Goal: Task Accomplishment & Management: Manage account settings

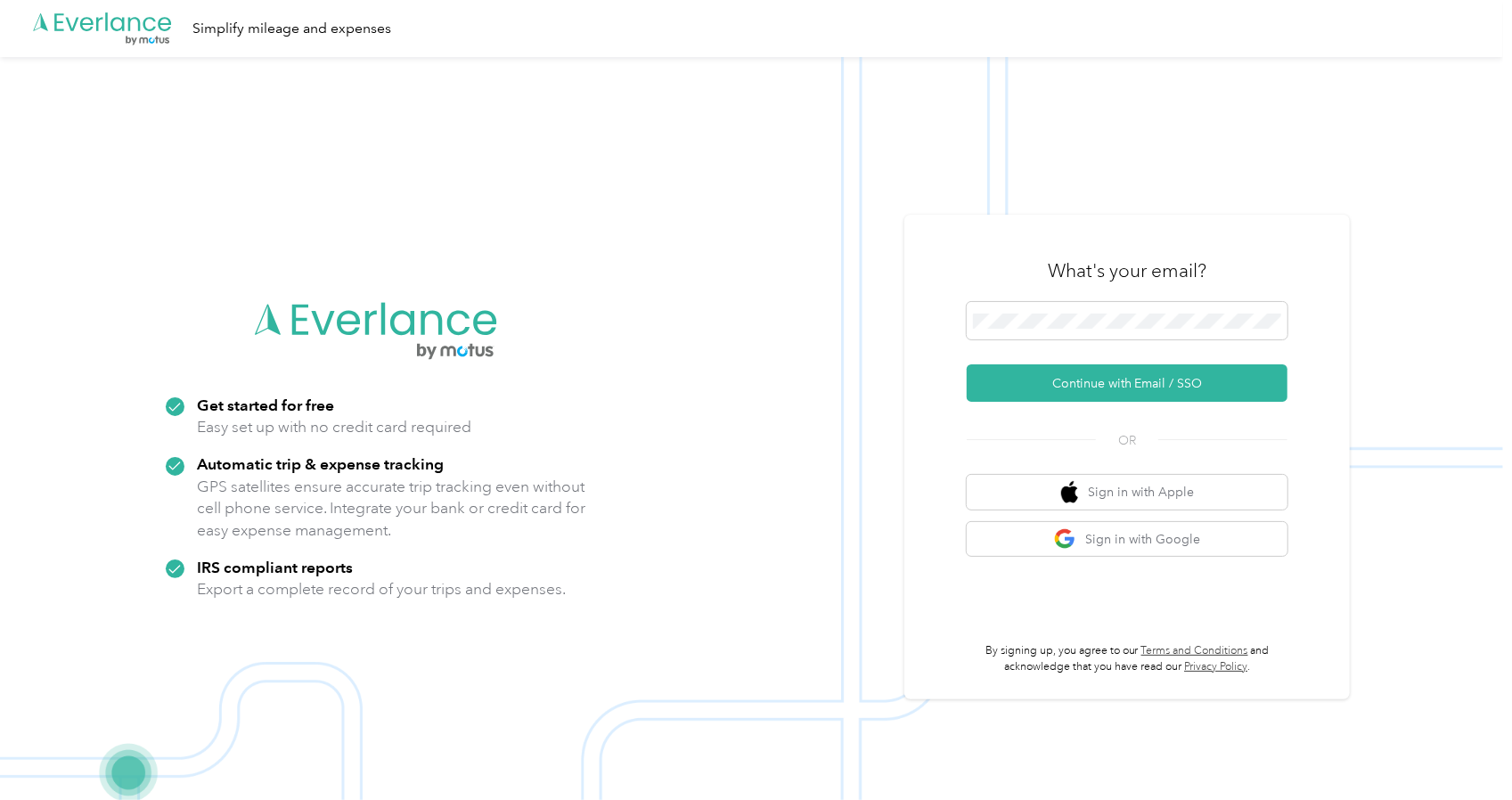
click at [1048, 300] on div "What's your email?" at bounding box center [1127, 271] width 321 height 62
click at [1050, 302] on span at bounding box center [1127, 321] width 321 height 37
click at [1130, 382] on button "Continue with Email / SSO" at bounding box center [1127, 383] width 321 height 37
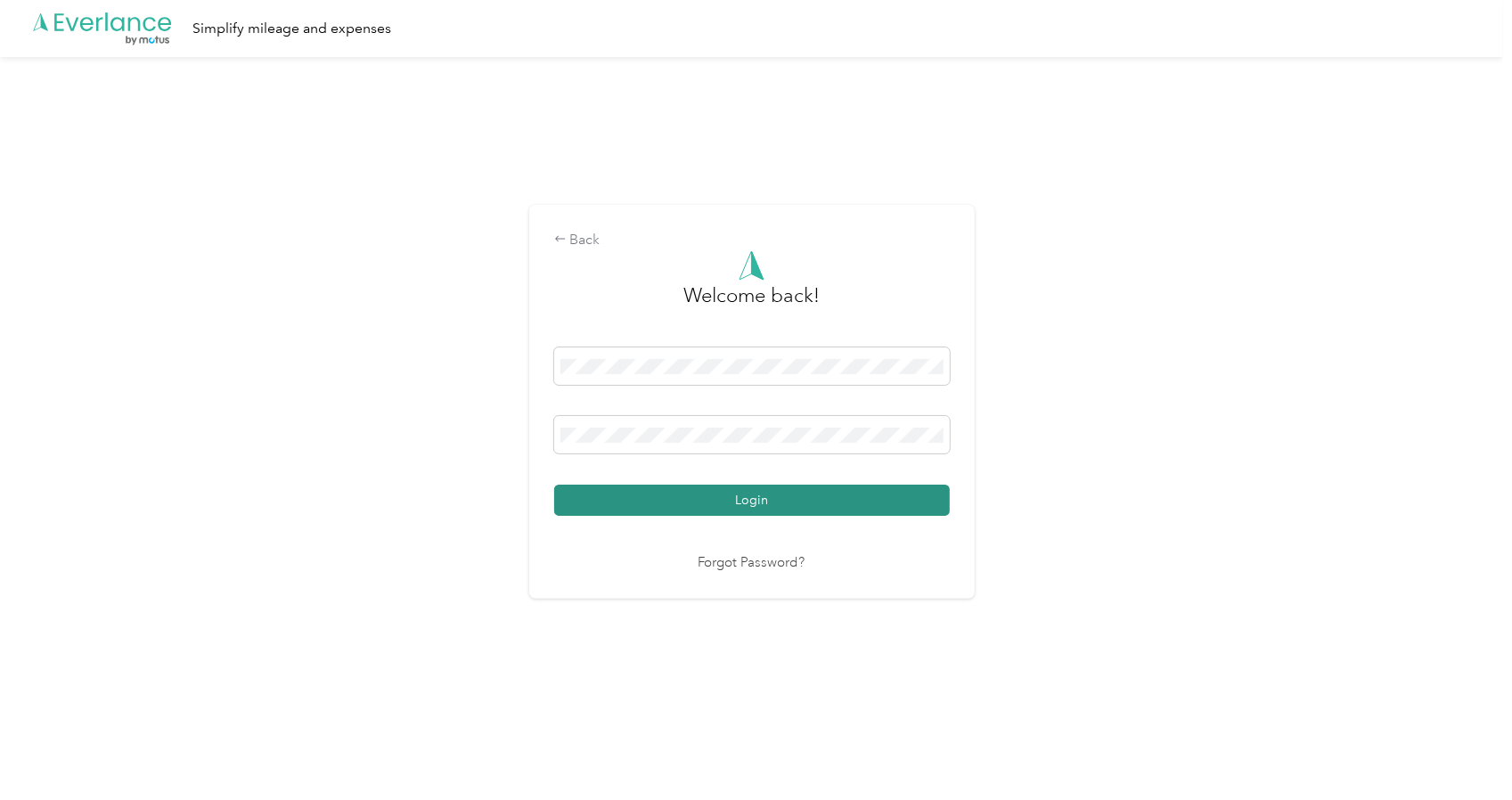
click at [766, 489] on button "Login" at bounding box center [752, 501] width 396 height 31
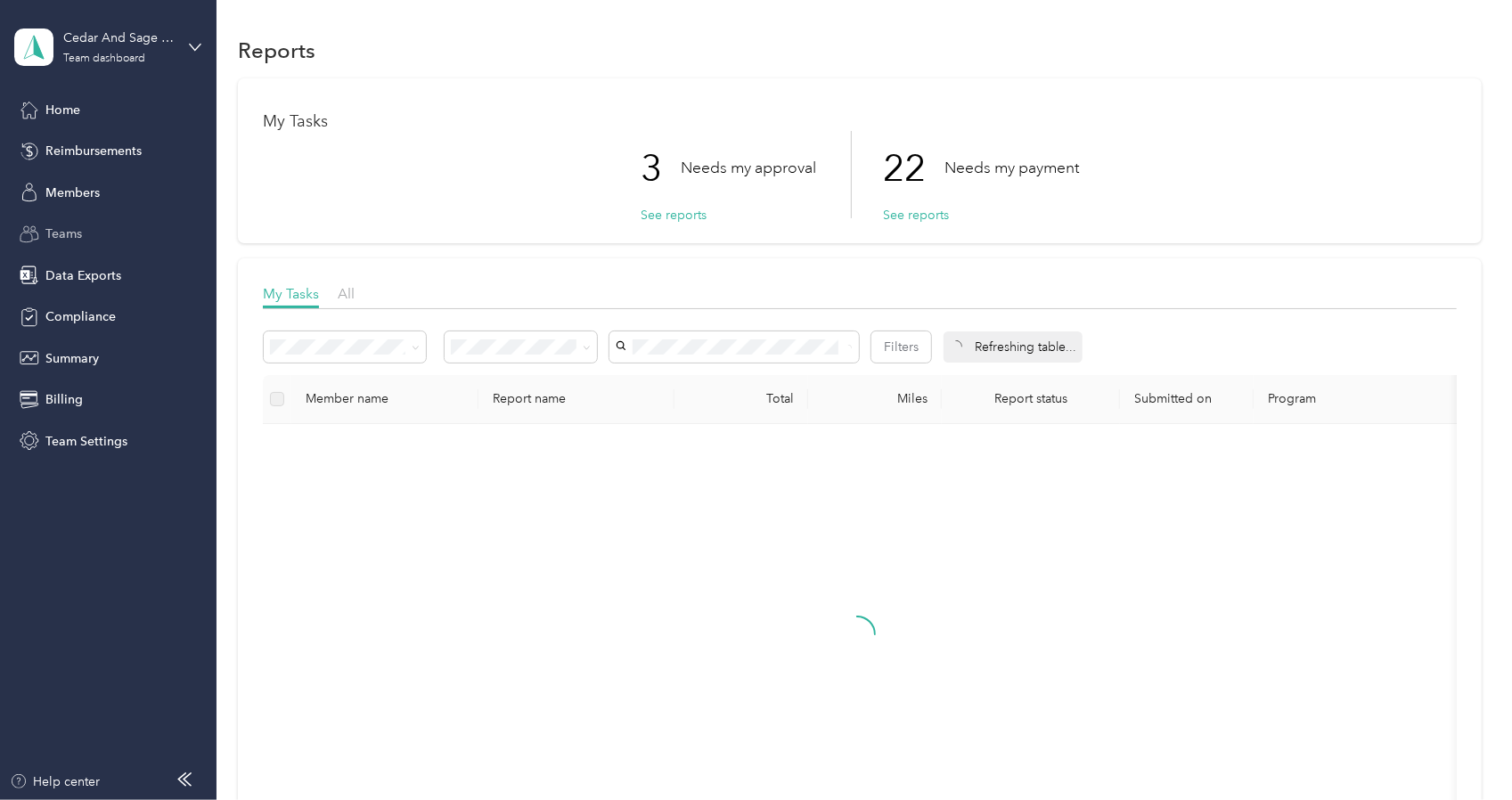
click at [62, 234] on span "Teams" at bounding box center [64, 233] width 37 height 18
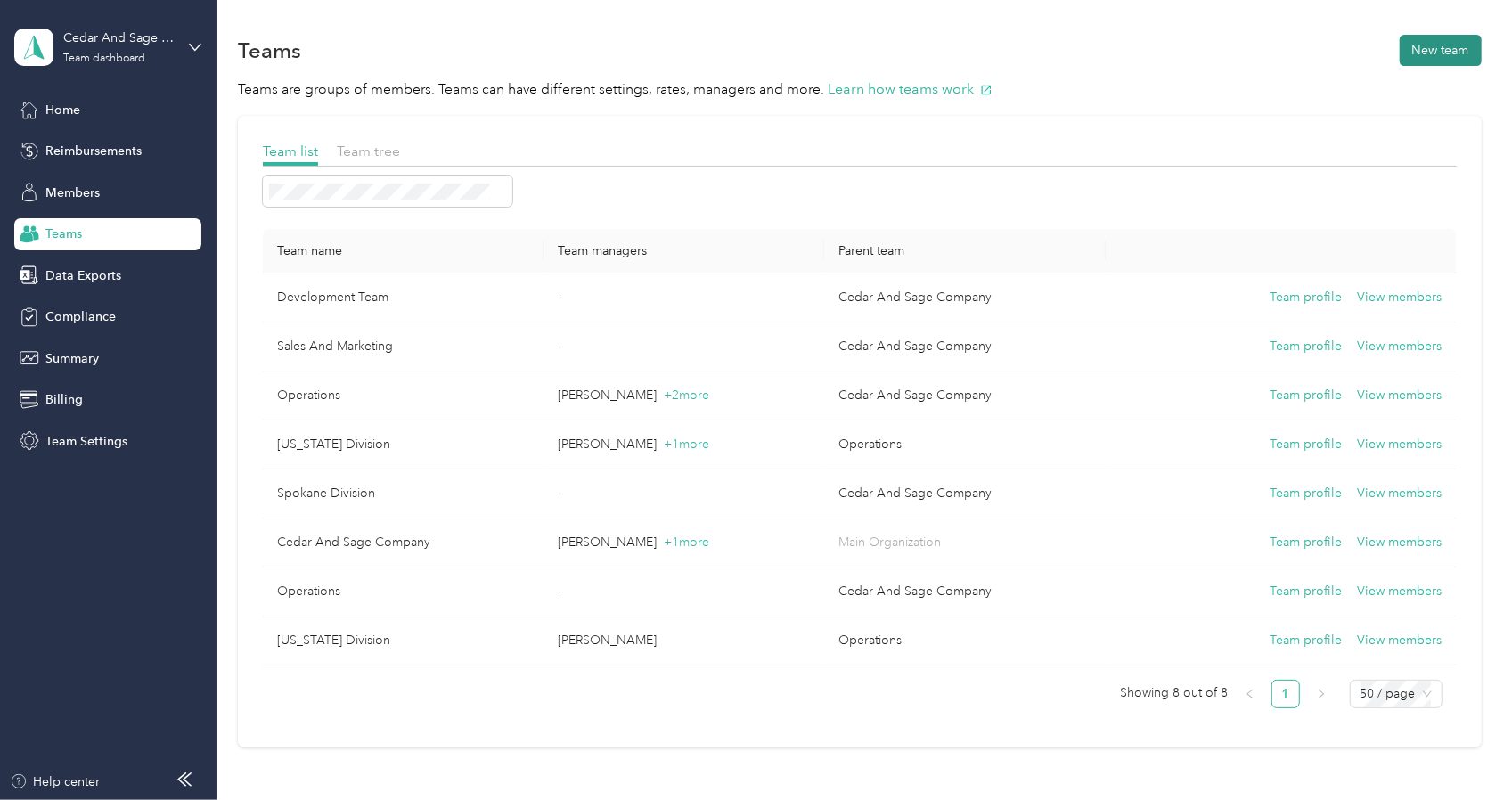
click at [1434, 45] on button "New team" at bounding box center [1441, 51] width 82 height 31
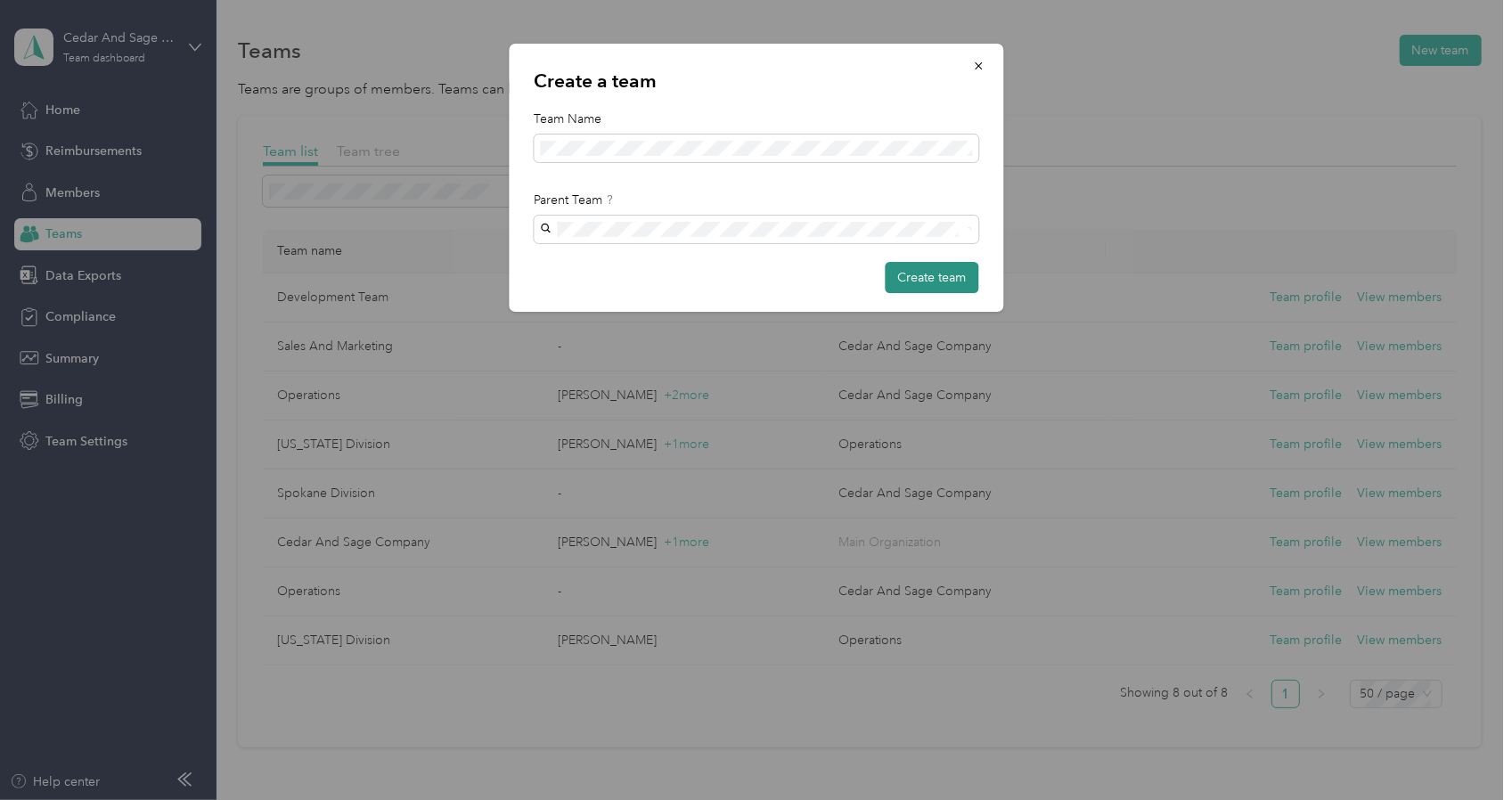
click at [891, 267] on button "Create team" at bounding box center [932, 277] width 93 height 31
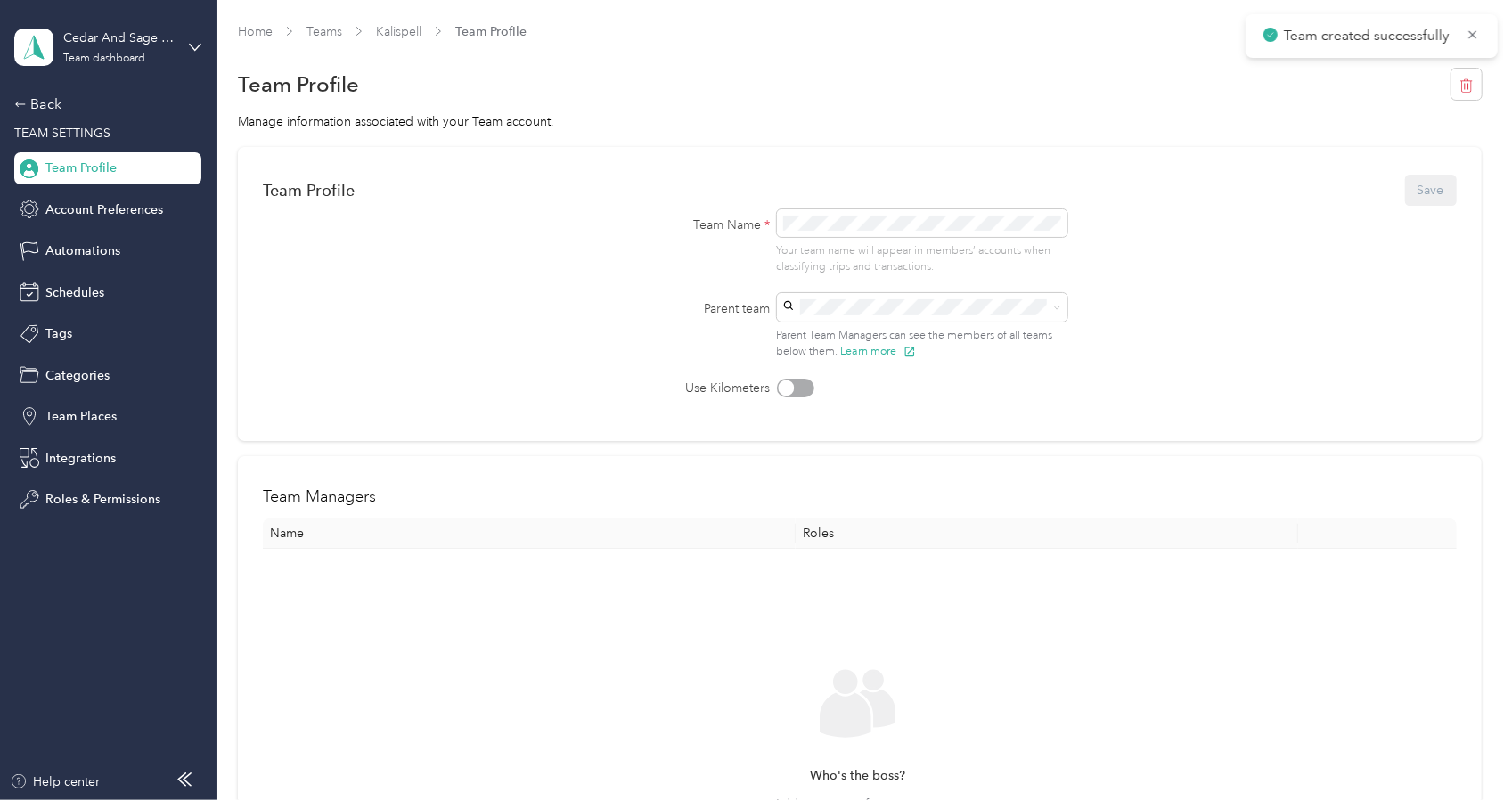
scroll to position [145, 0]
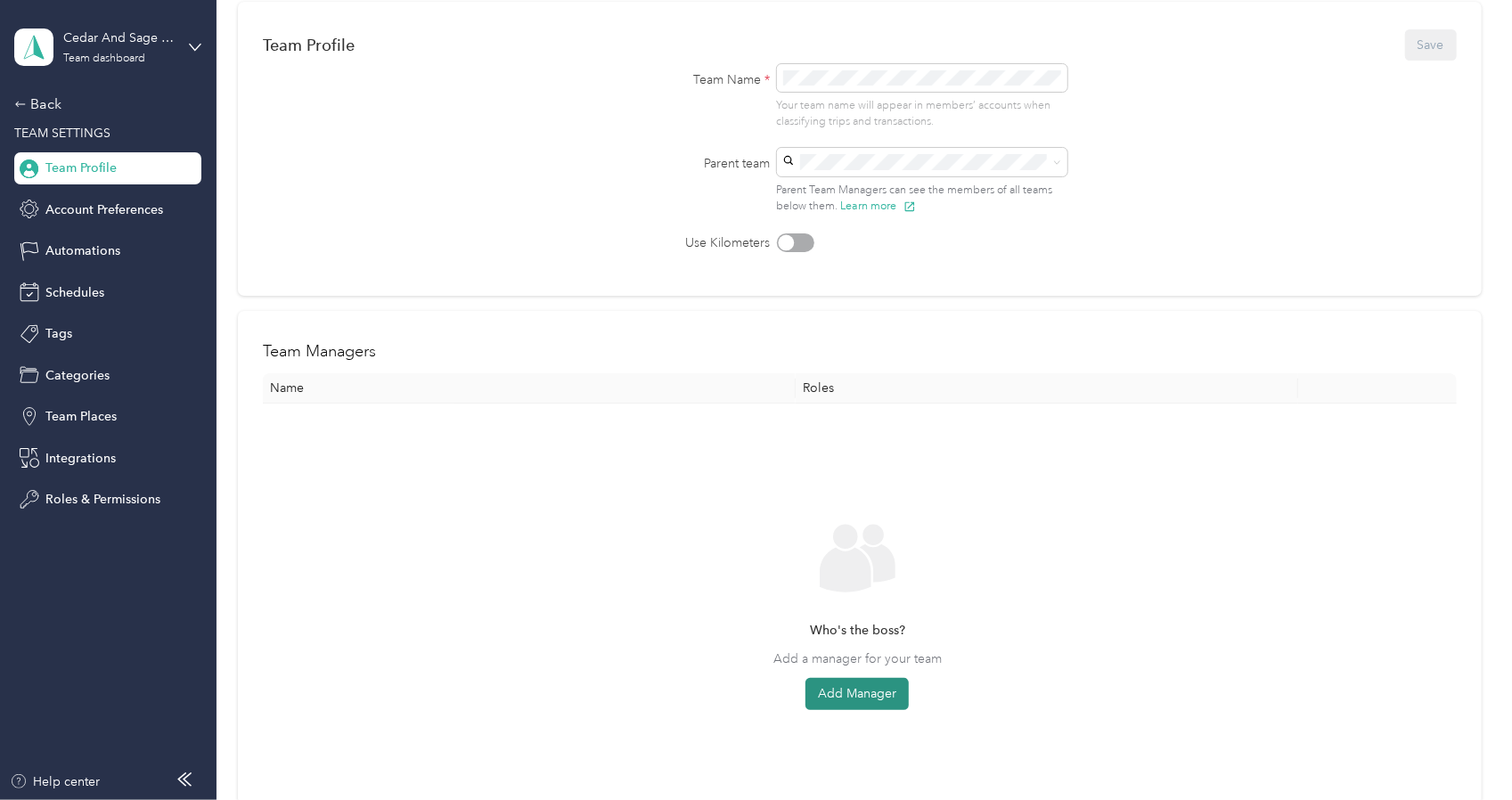
click at [814, 698] on button "Add Manager" at bounding box center [857, 693] width 103 height 32
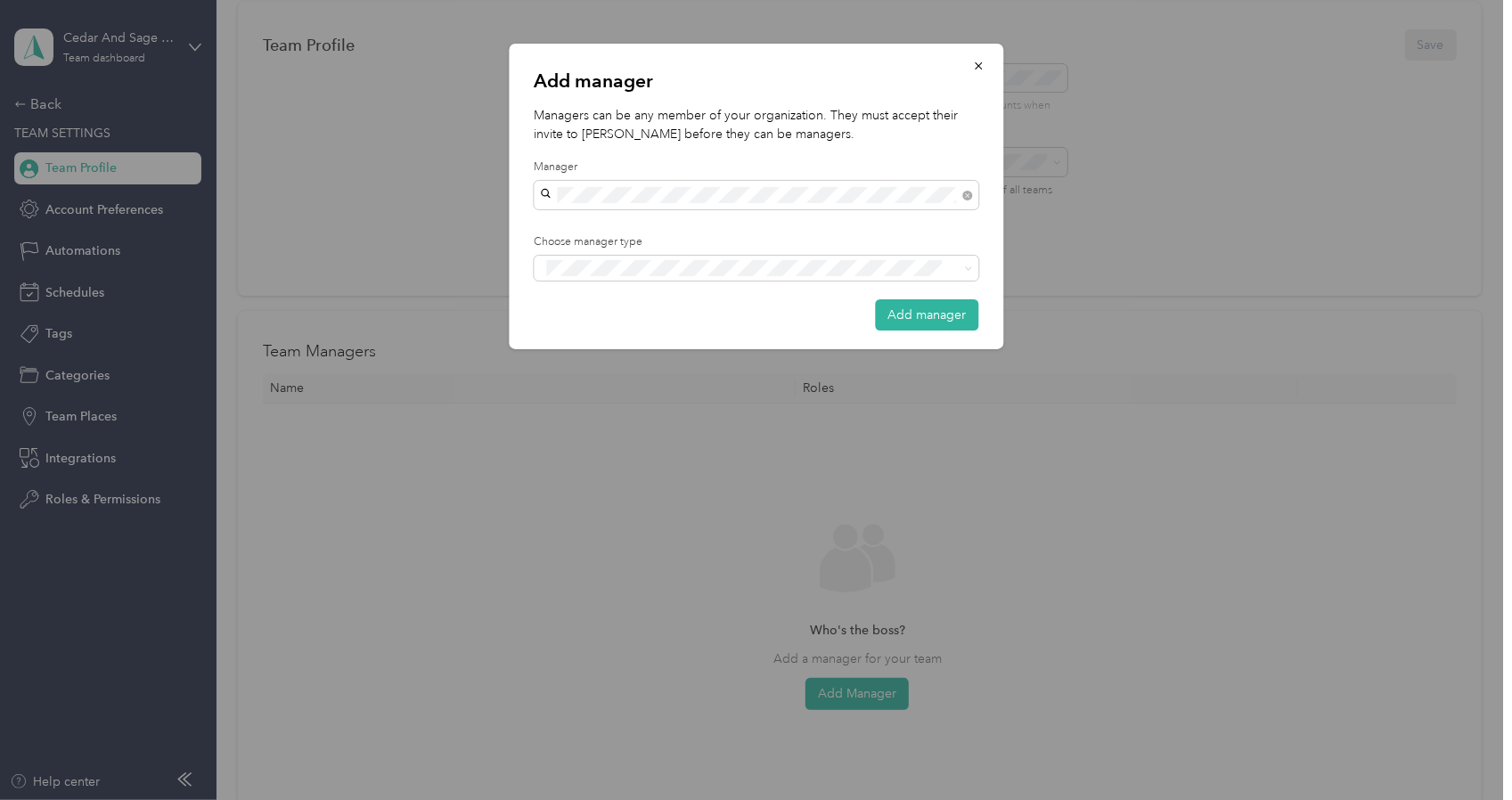
click at [674, 231] on li "[PERSON_NAME]" at bounding box center [756, 226] width 444 height 31
click at [721, 338] on li "Manager" at bounding box center [756, 333] width 444 height 35
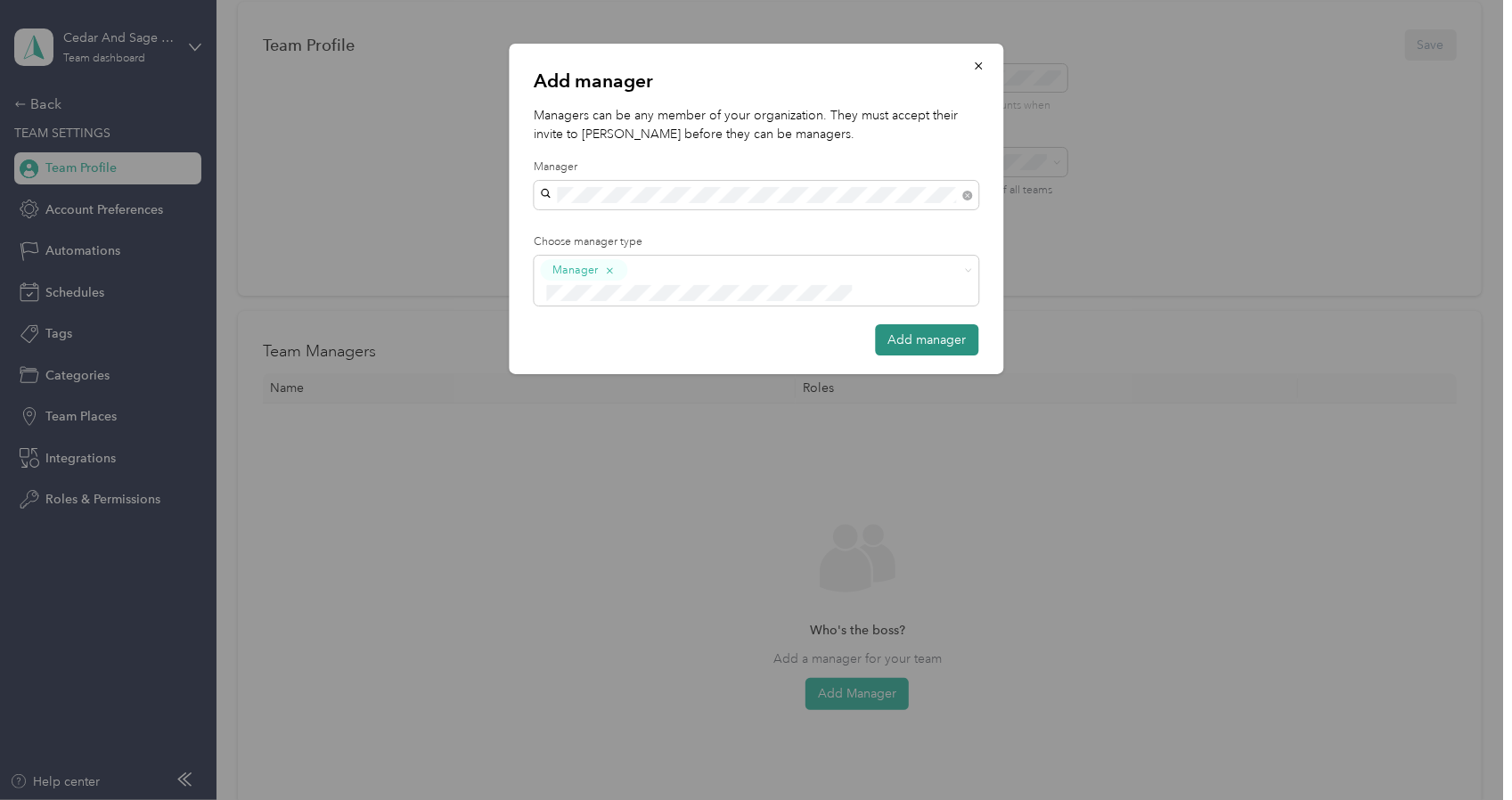
click at [916, 325] on button "Add manager" at bounding box center [927, 340] width 103 height 31
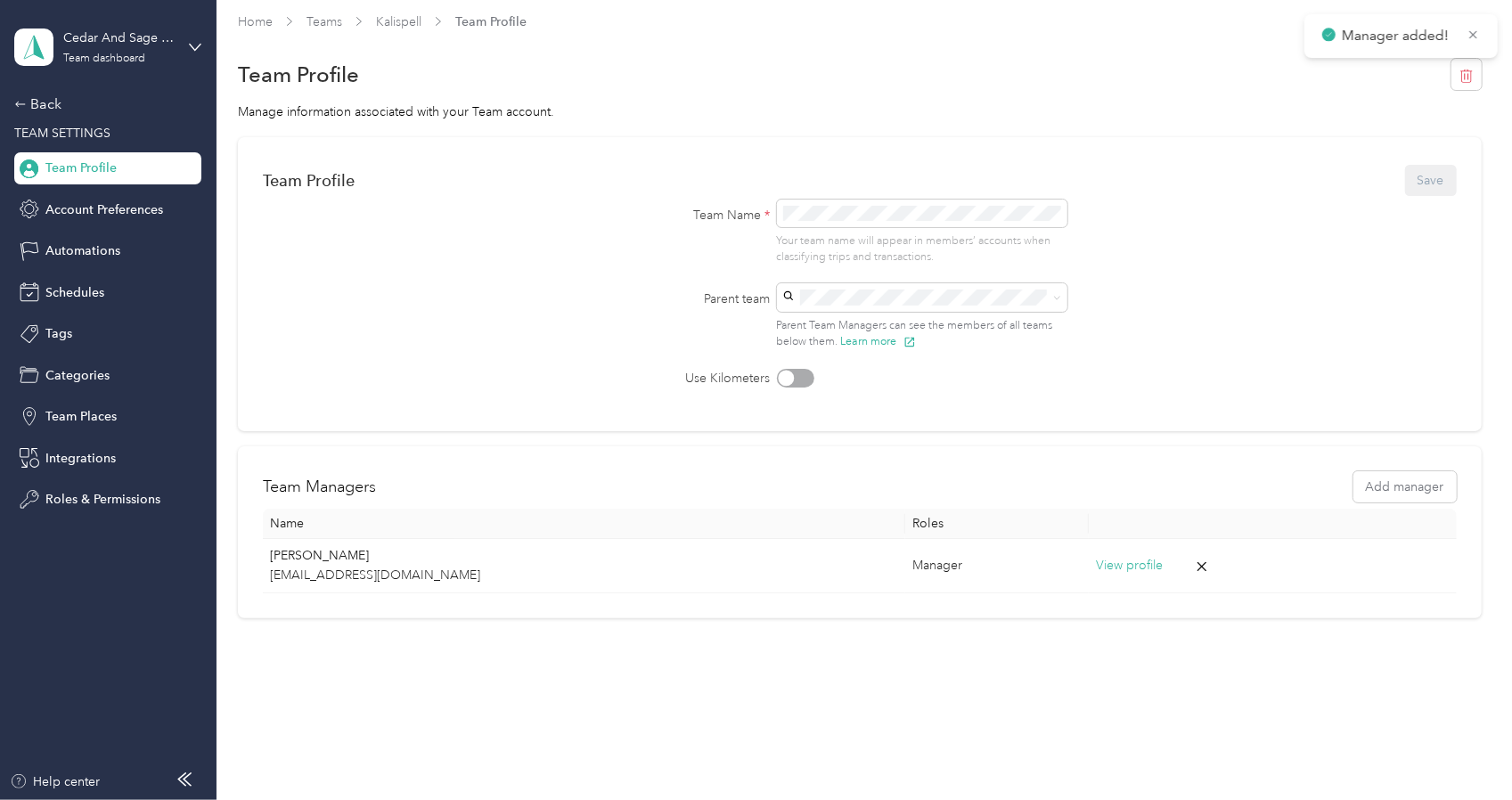
scroll to position [0, 0]
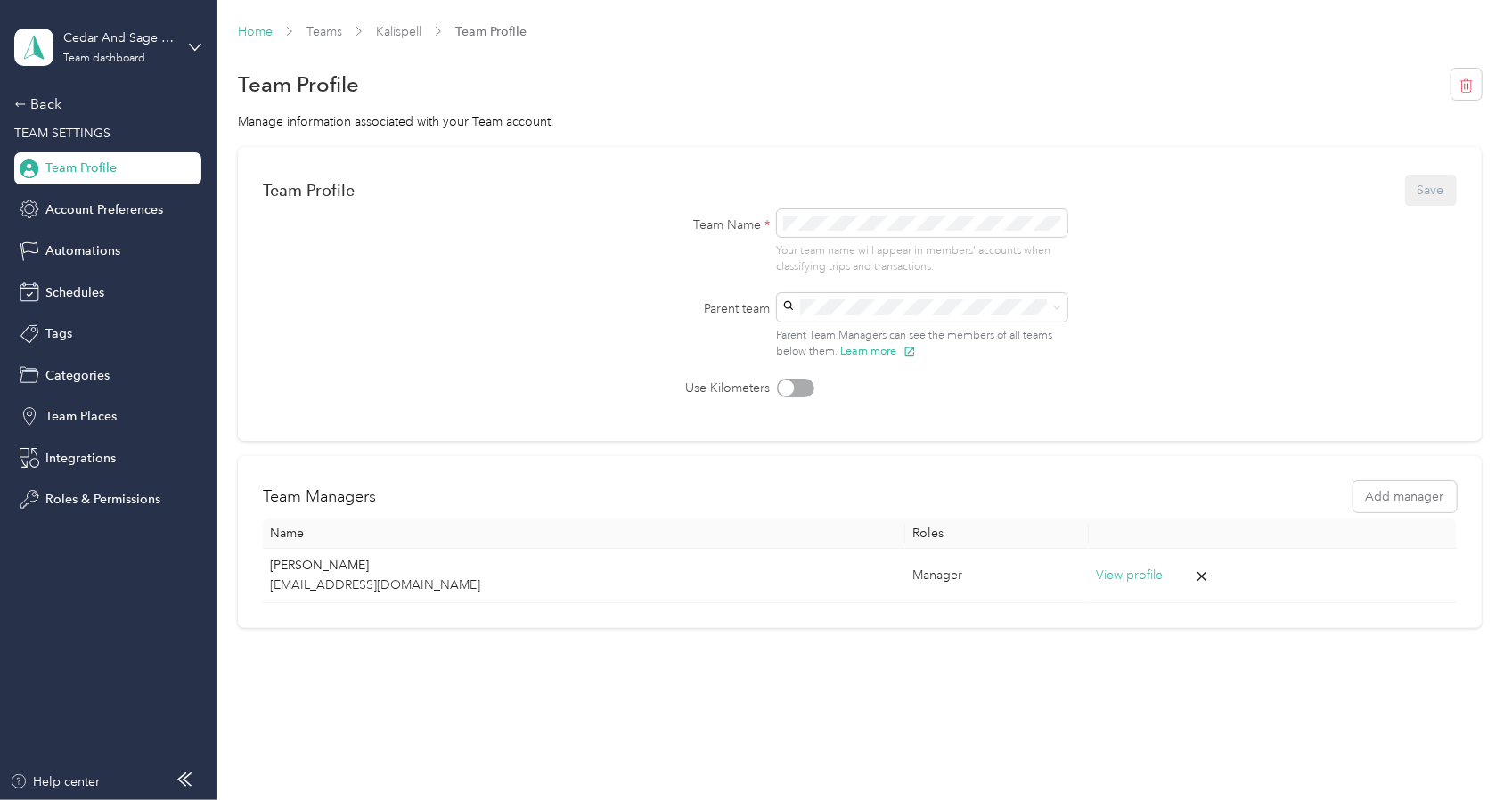
click at [248, 32] on link "Home" at bounding box center [256, 32] width 35 height 16
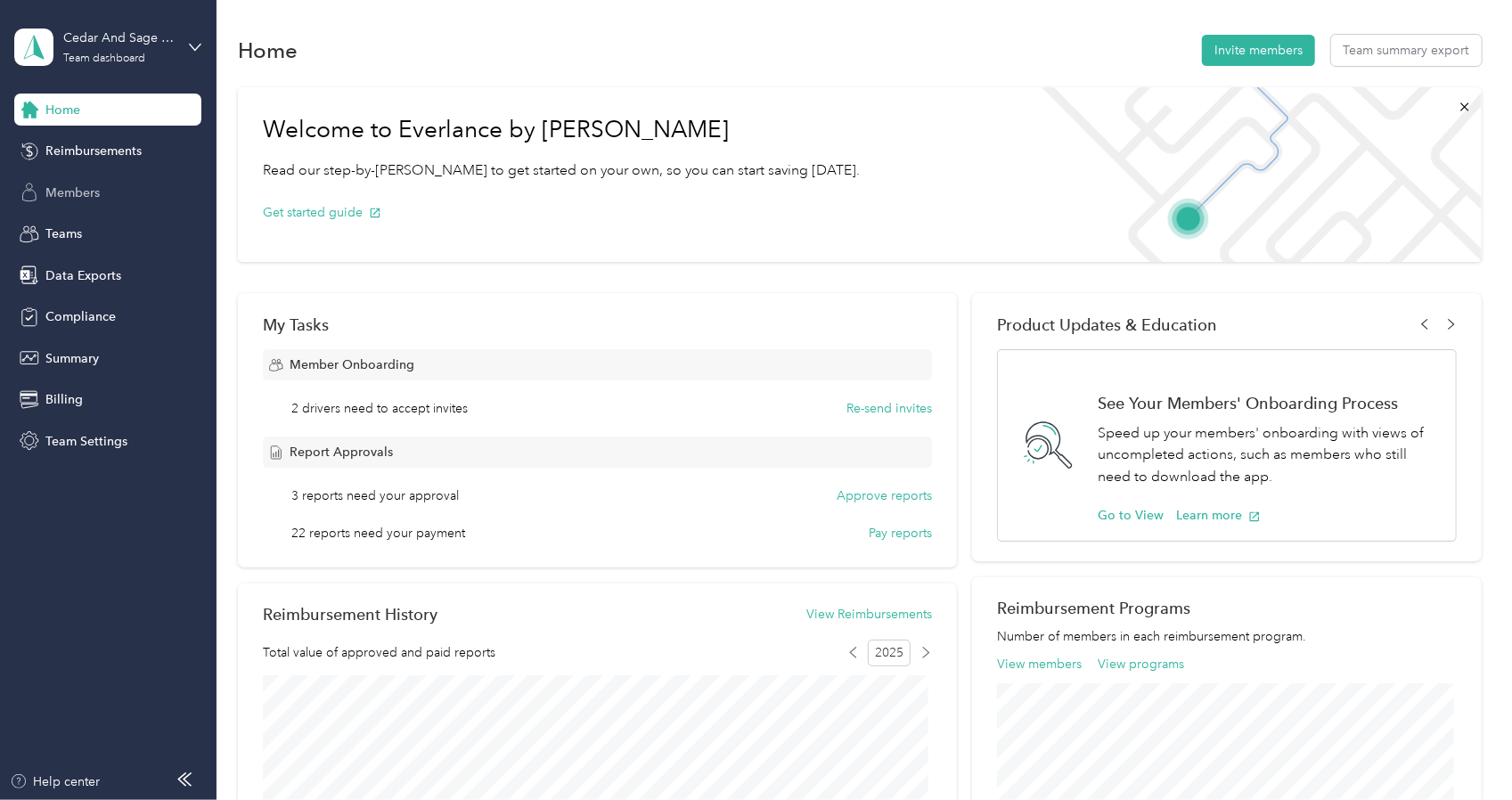
click at [119, 193] on div "Members" at bounding box center [108, 191] width 187 height 32
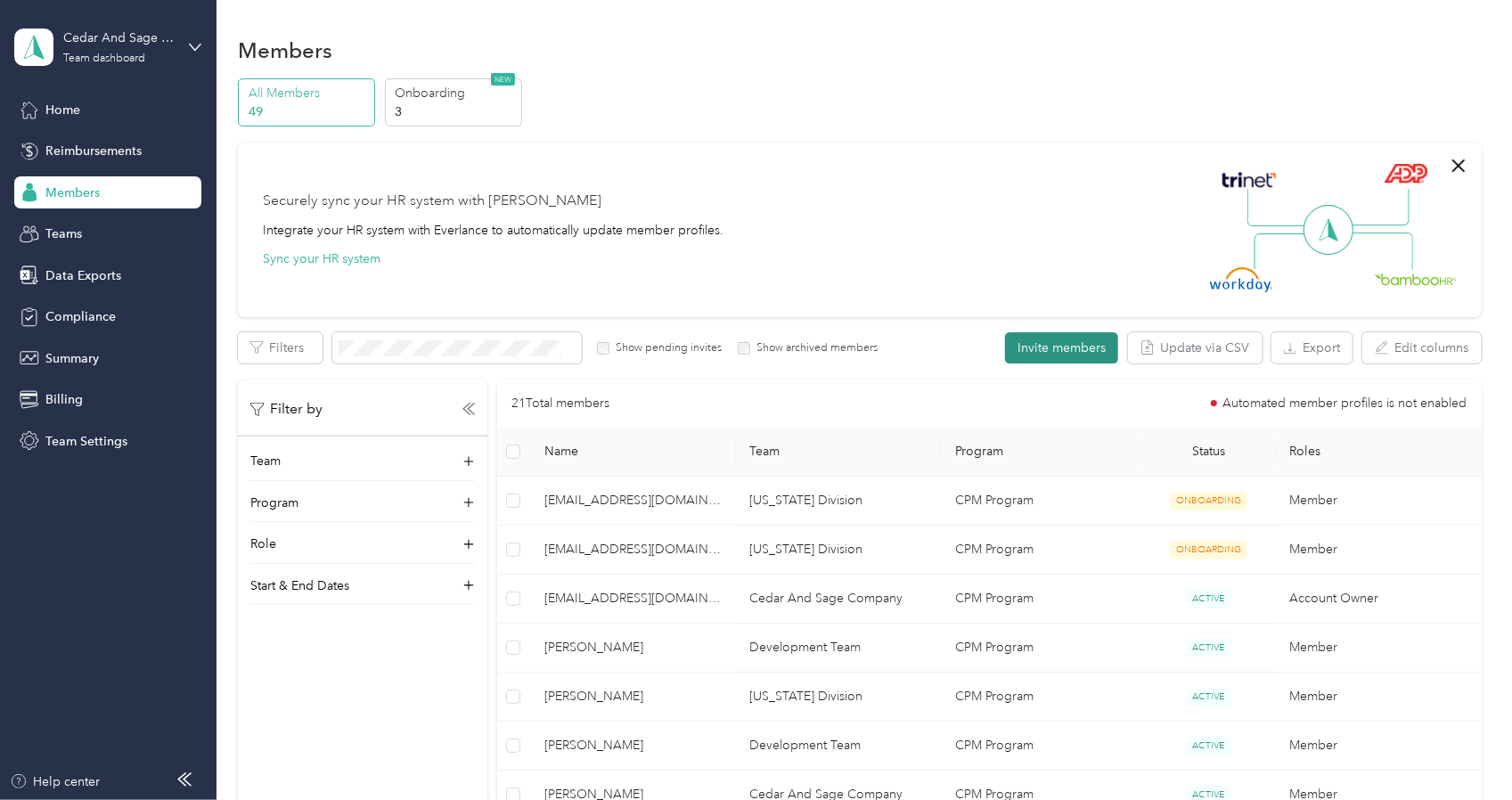
click at [1069, 349] on button "Invite members" at bounding box center [1062, 348] width 113 height 31
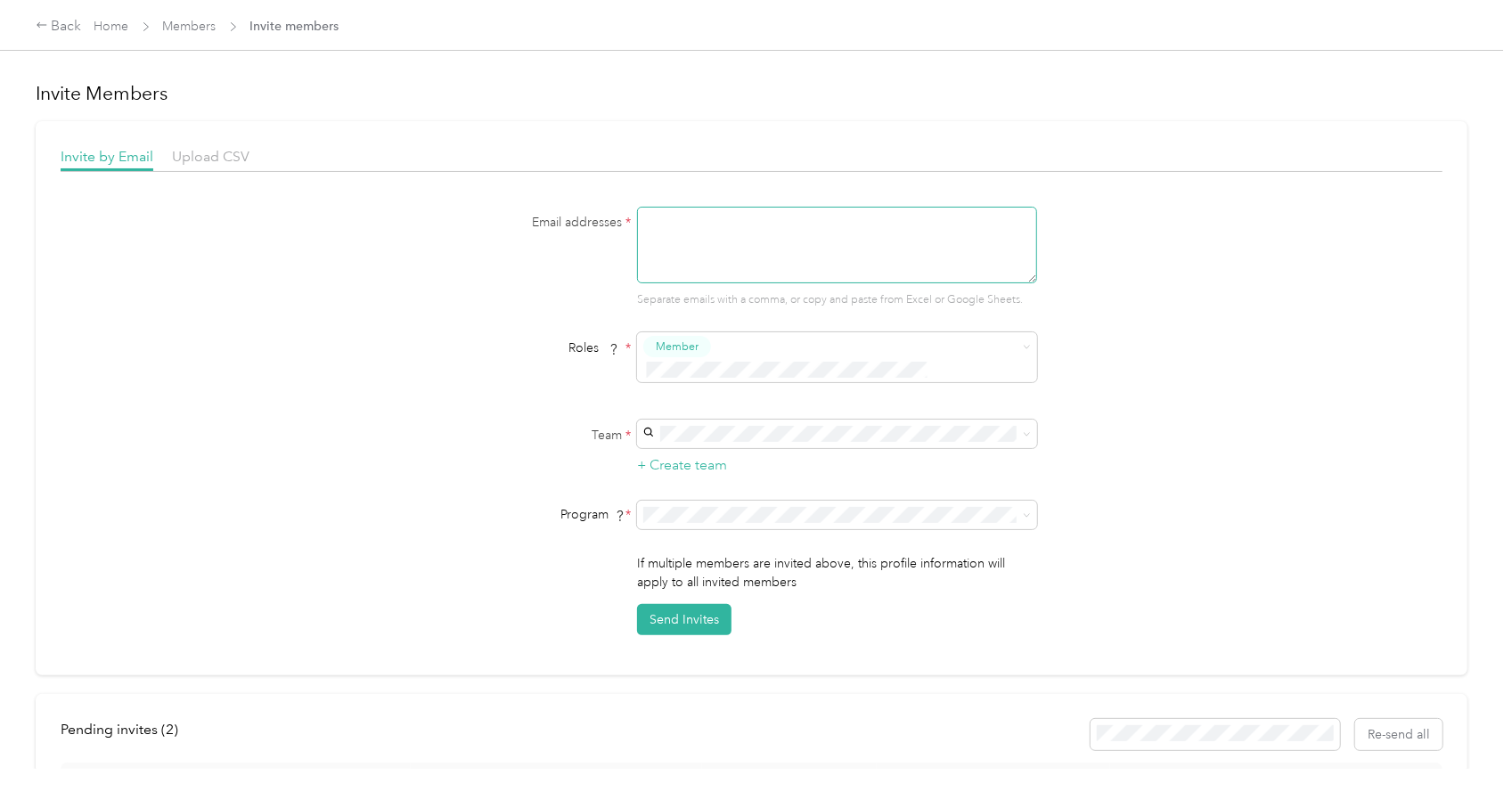
click at [702, 273] on textarea at bounding box center [836, 245] width 400 height 77
type textarea "[EMAIL_ADDRESS][DOMAIN_NAME], [EMAIL_ADDRESS][DOMAIN_NAME]"
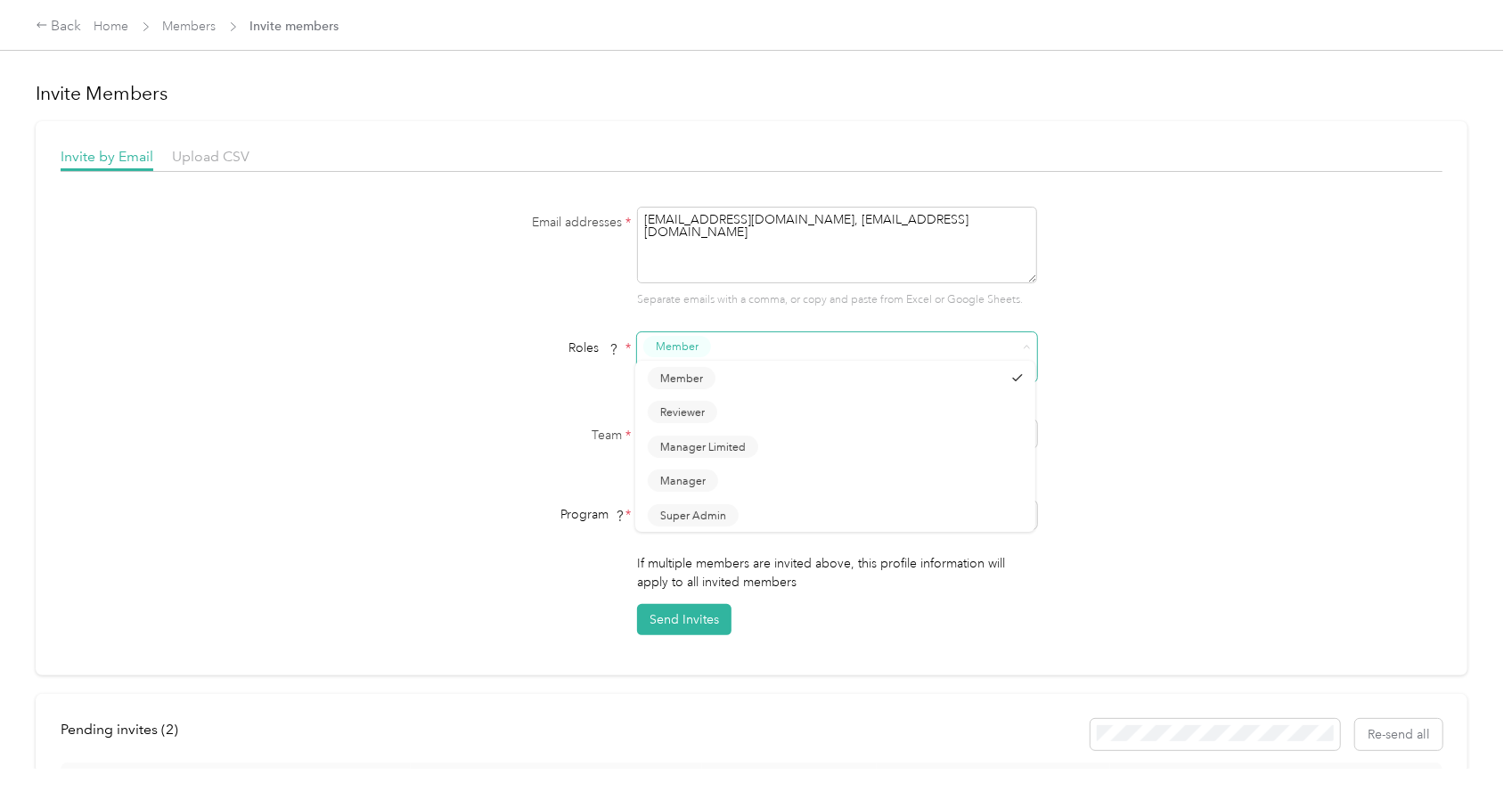
click at [711, 343] on div "Member" at bounding box center [826, 358] width 365 height 44
click at [1173, 336] on div "Email addresses * [EMAIL_ADDRESS][DOMAIN_NAME], [EMAIL_ADDRESS][DOMAIN_NAME] Se…" at bounding box center [751, 421] width 1382 height 429
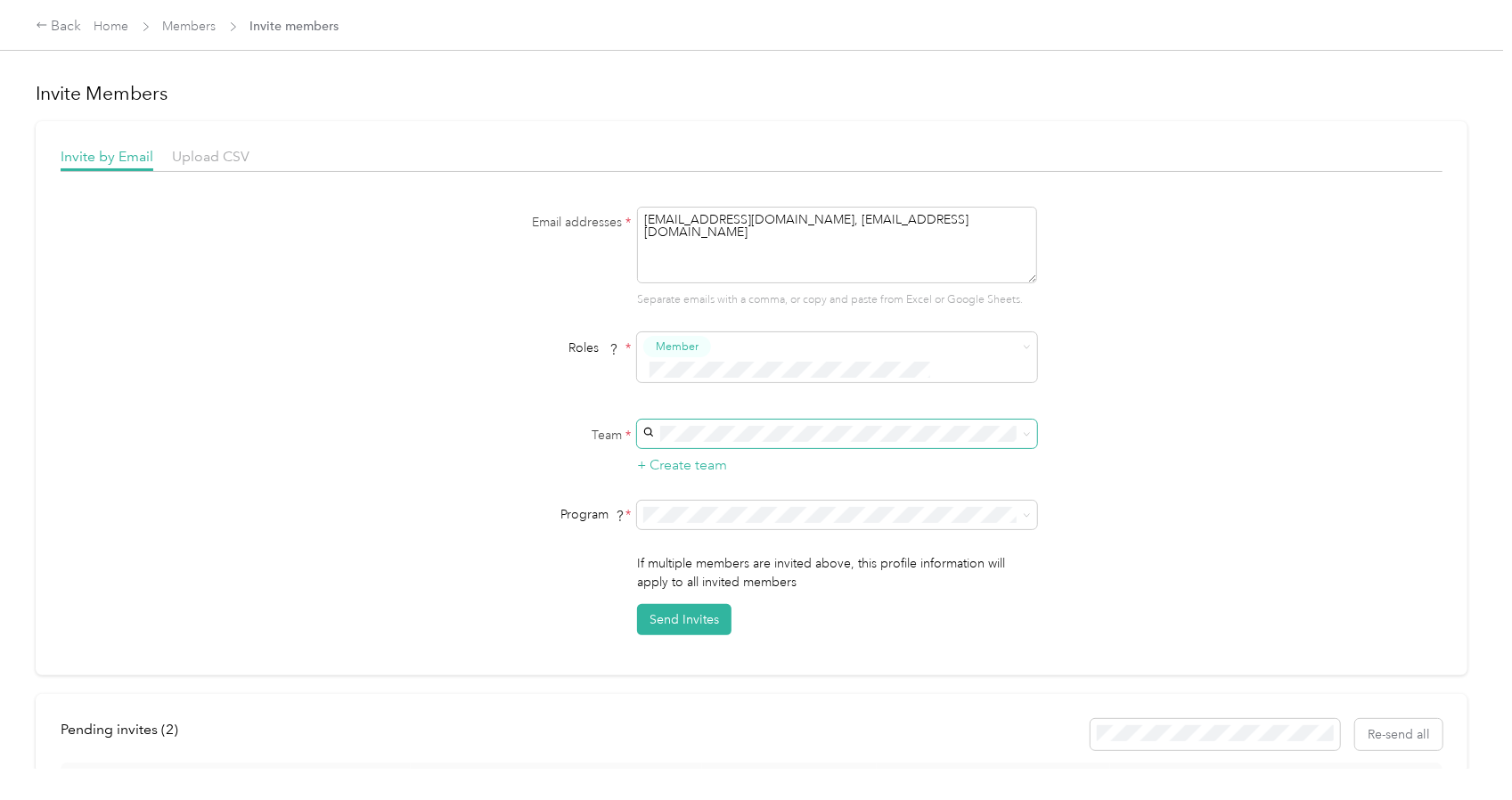
click at [816, 420] on span at bounding box center [836, 434] width 400 height 28
click at [788, 452] on div "Kalispell [PERSON_NAME]" at bounding box center [835, 452] width 375 height 41
click at [716, 604] on button "Send Invites" at bounding box center [684, 619] width 94 height 31
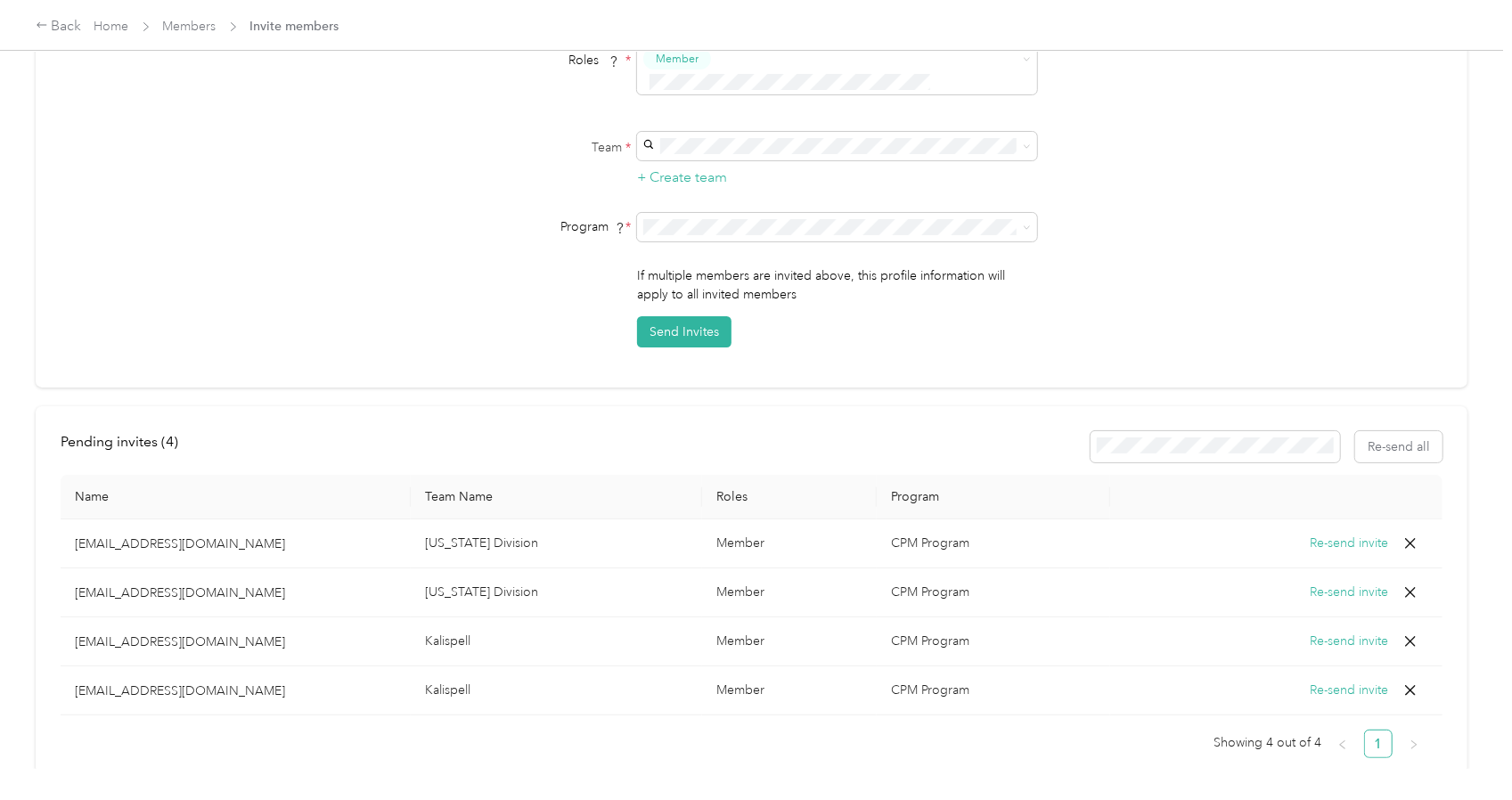
scroll to position [284, 0]
